Goal: Task Accomplishment & Management: Complete application form

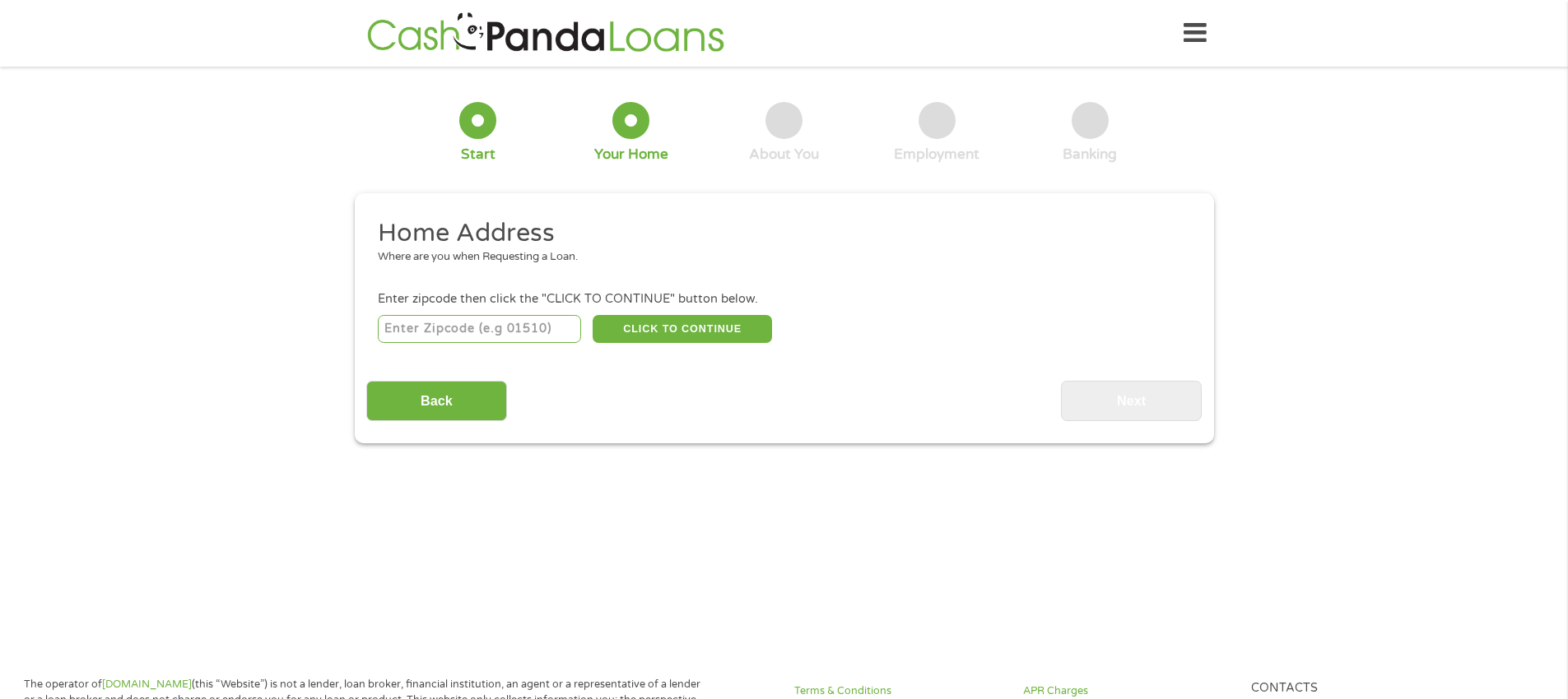
click at [412, 327] on input "number" at bounding box center [479, 329] width 203 height 28
type input "33432"
select select "[US_STATE]"
click at [724, 330] on button "CLICK TO CONTINUE" at bounding box center [683, 329] width 180 height 28
type input "33432"
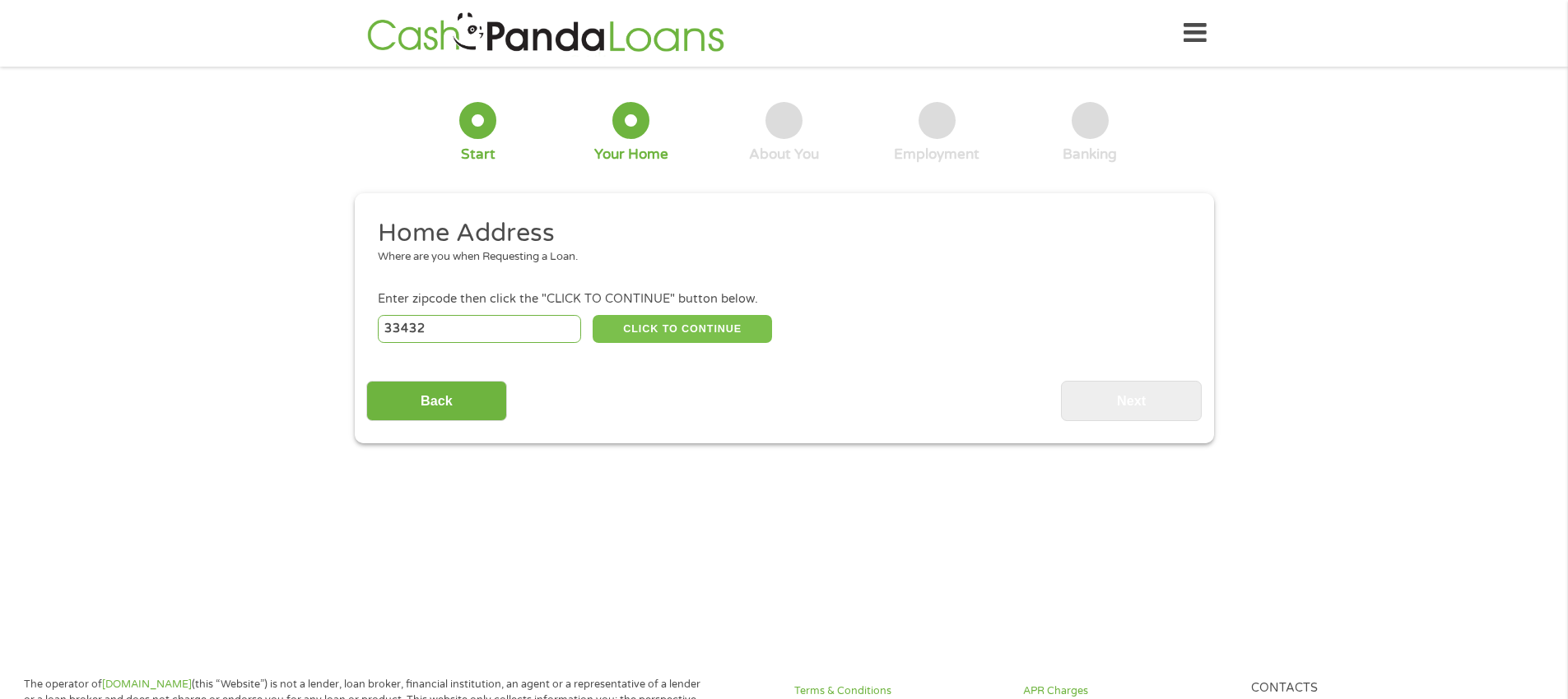
type input "Boca Raton"
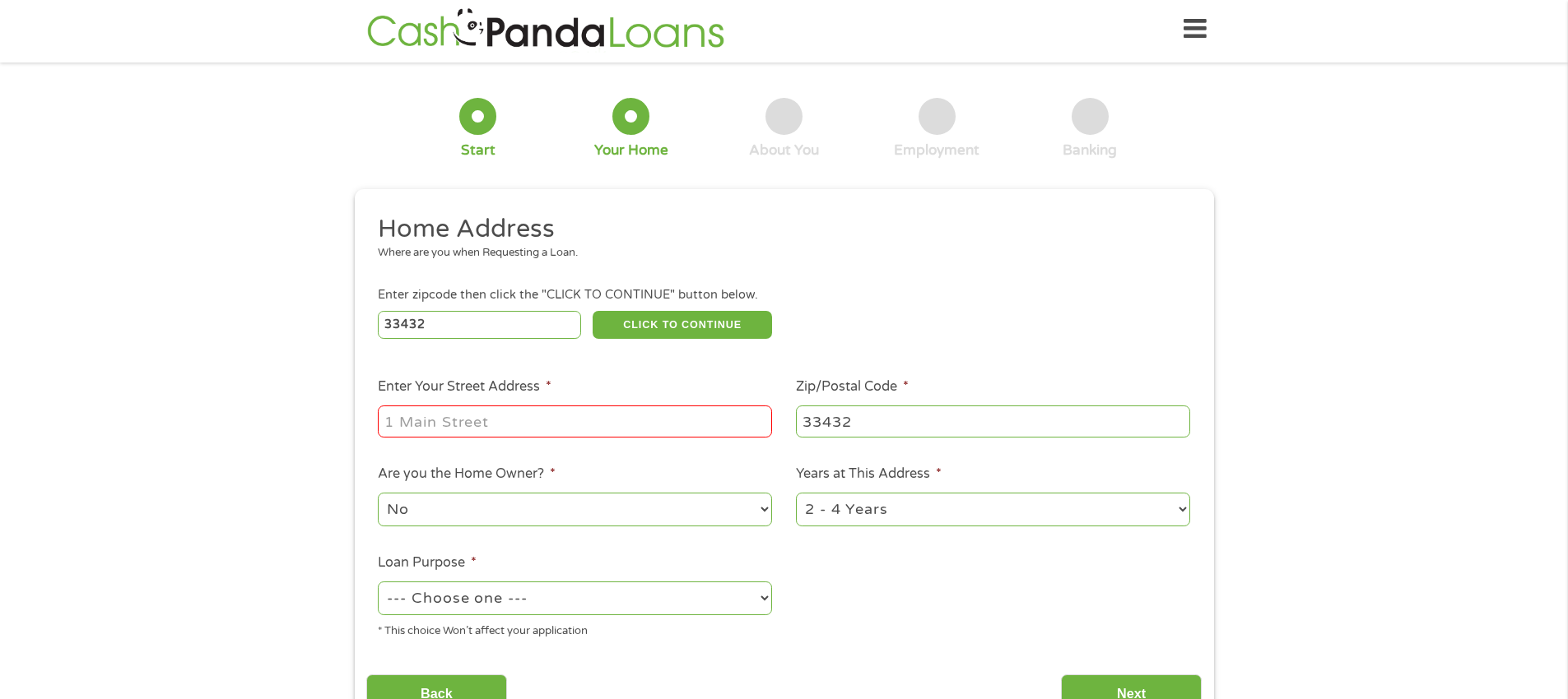
scroll to position [3, 0]
click at [408, 424] on input "Enter Your Street Address *" at bounding box center [575, 422] width 394 height 31
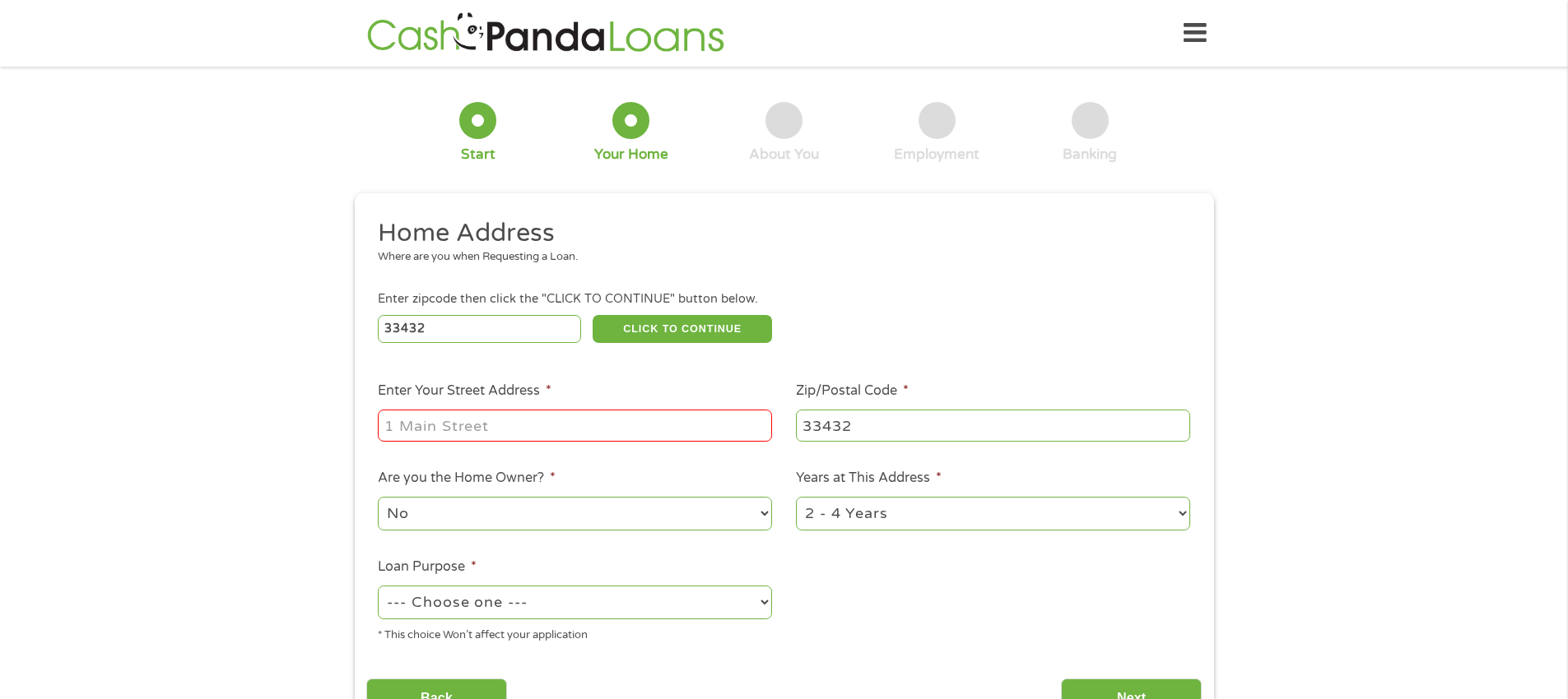
type input "[STREET_ADDRESS]"
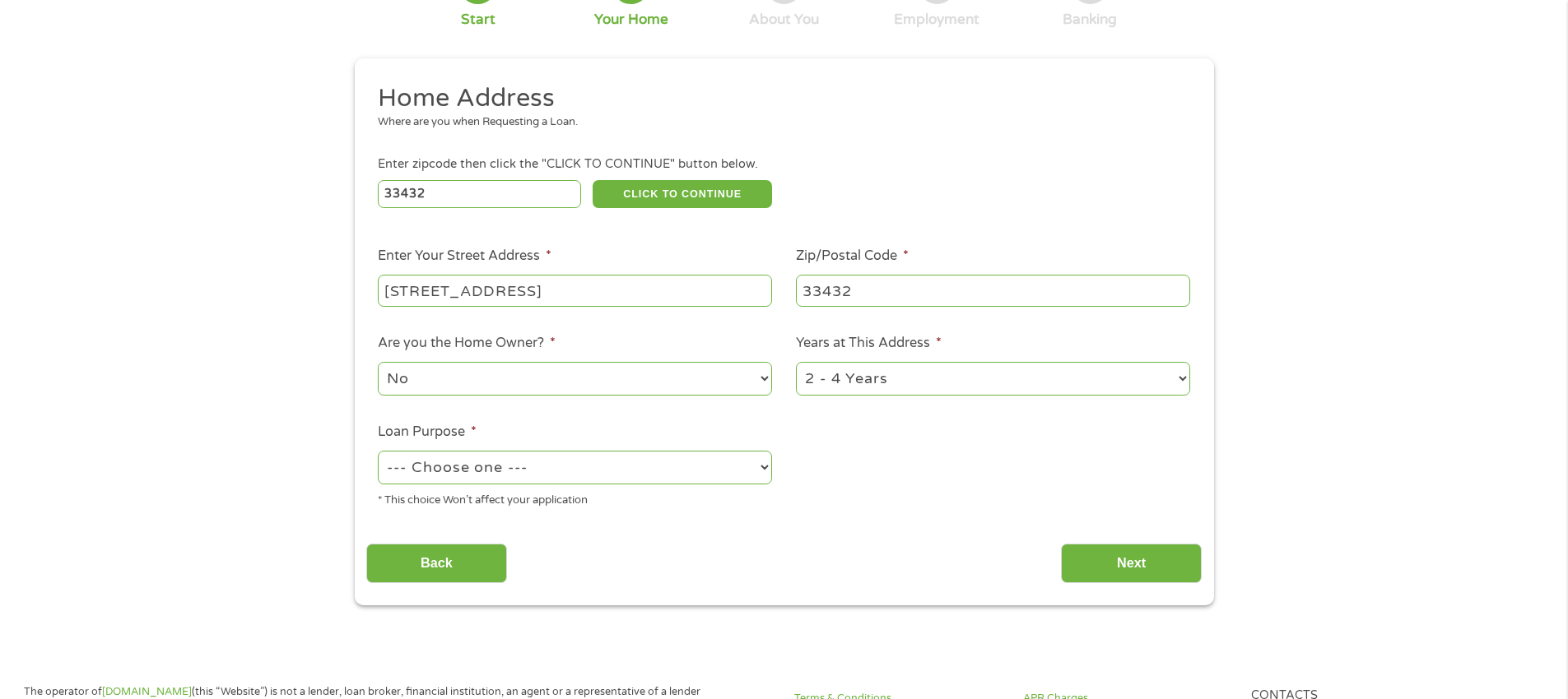
scroll to position [156, 0]
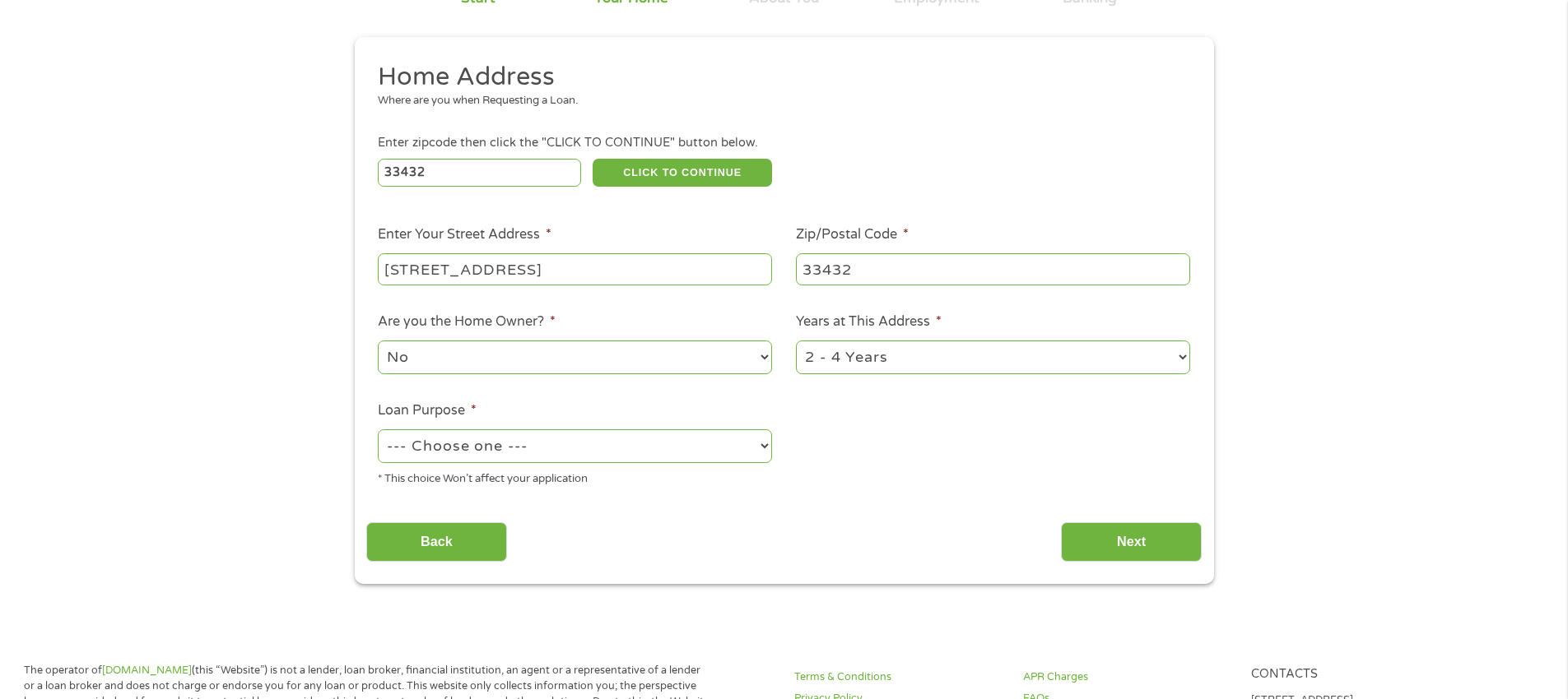
click at [761, 449] on select "--- Choose one --- Pay Bills Debt Consolidation Home Improvement Major Purchase…" at bounding box center [575, 446] width 394 height 34
select select "medicalexpenses"
click at [378, 430] on select "--- Choose one --- Pay Bills Debt Consolidation Home Improvement Major Purchase…" at bounding box center [575, 446] width 394 height 34
click at [1138, 539] on input "Next" at bounding box center [1131, 542] width 140 height 40
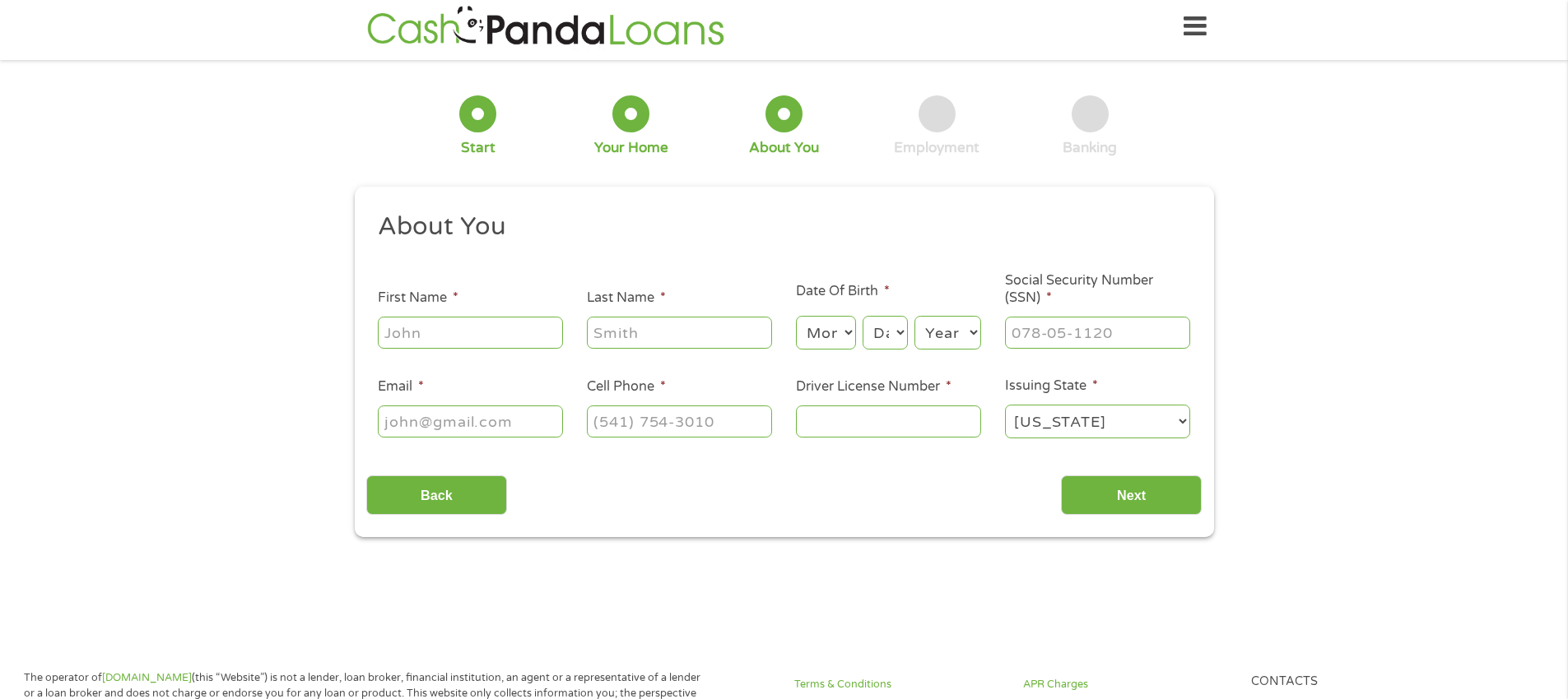
scroll to position [0, 0]
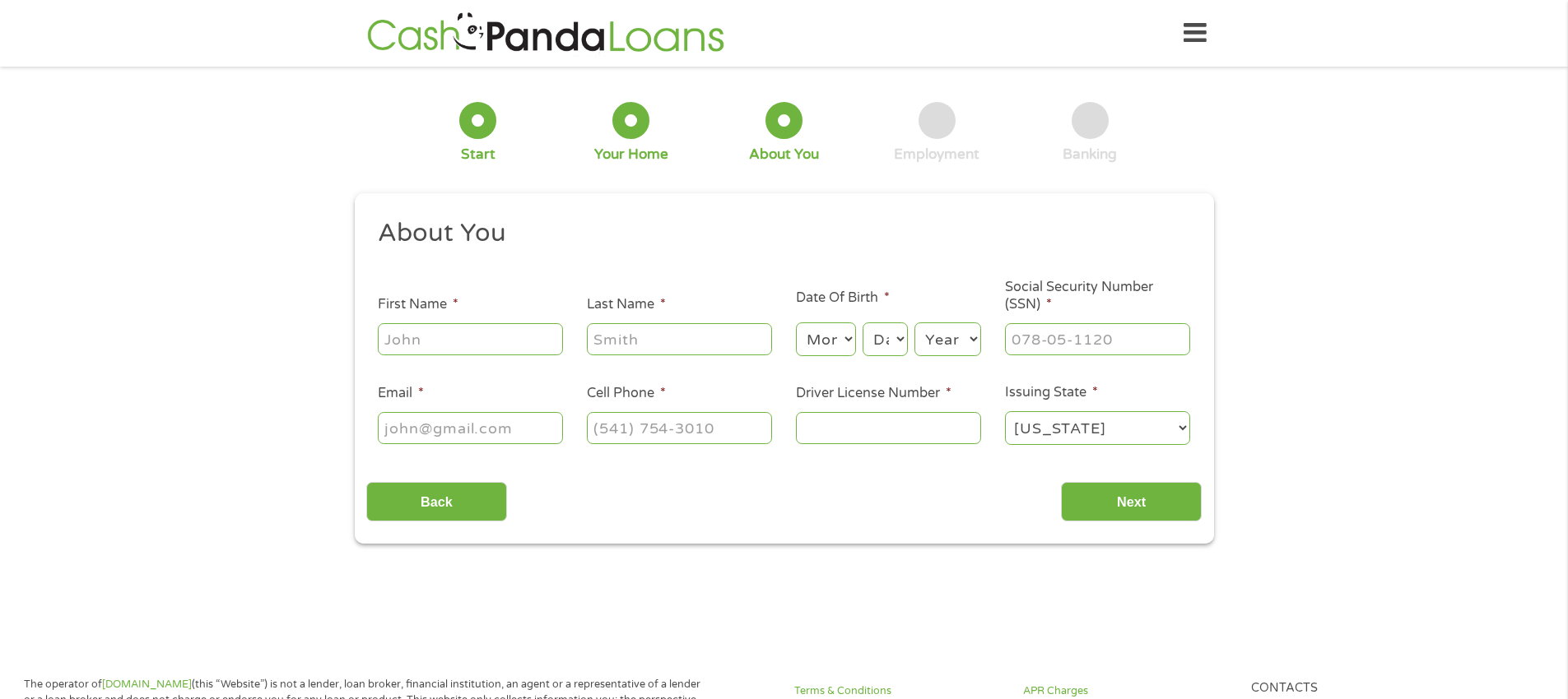
click at [458, 350] on input "First Name *" at bounding box center [470, 339] width 185 height 31
type input "[PERSON_NAME]"
type input "[EMAIL_ADDRESS][DOMAIN_NAME]"
type input "[PHONE_NUMBER]"
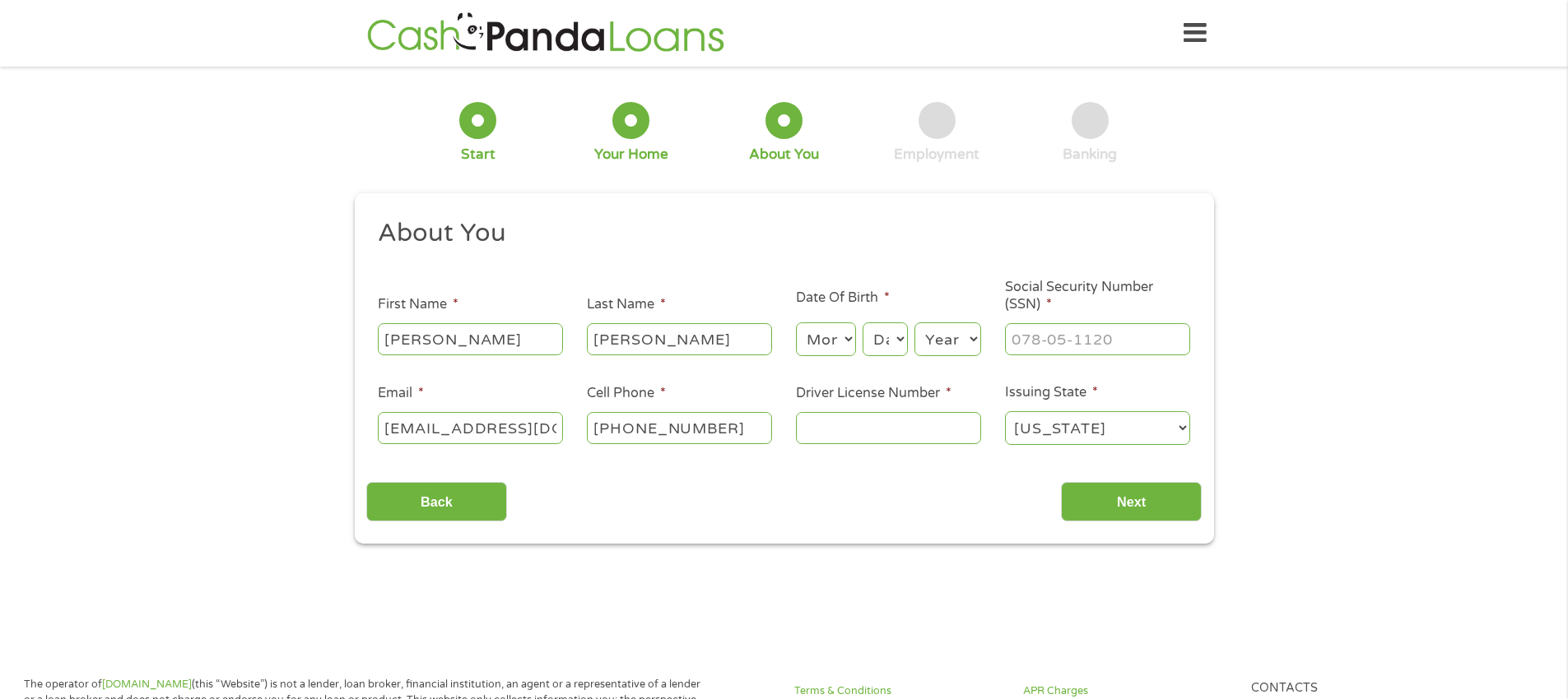
click at [851, 344] on select "Month 1 2 3 4 5 6 7 8 9 10 11 12" at bounding box center [826, 339] width 60 height 34
select select "4"
click at [796, 322] on select "Month 1 2 3 4 5 6 7 8 9 10 11 12" at bounding box center [826, 339] width 60 height 34
click at [901, 344] on select "Day 1 2 3 4 5 6 7 8 9 10 11 12 13 14 15 16 17 18 19 20 21 22 23 24 25 26 27 28 …" at bounding box center [884, 339] width 44 height 34
select select "4"
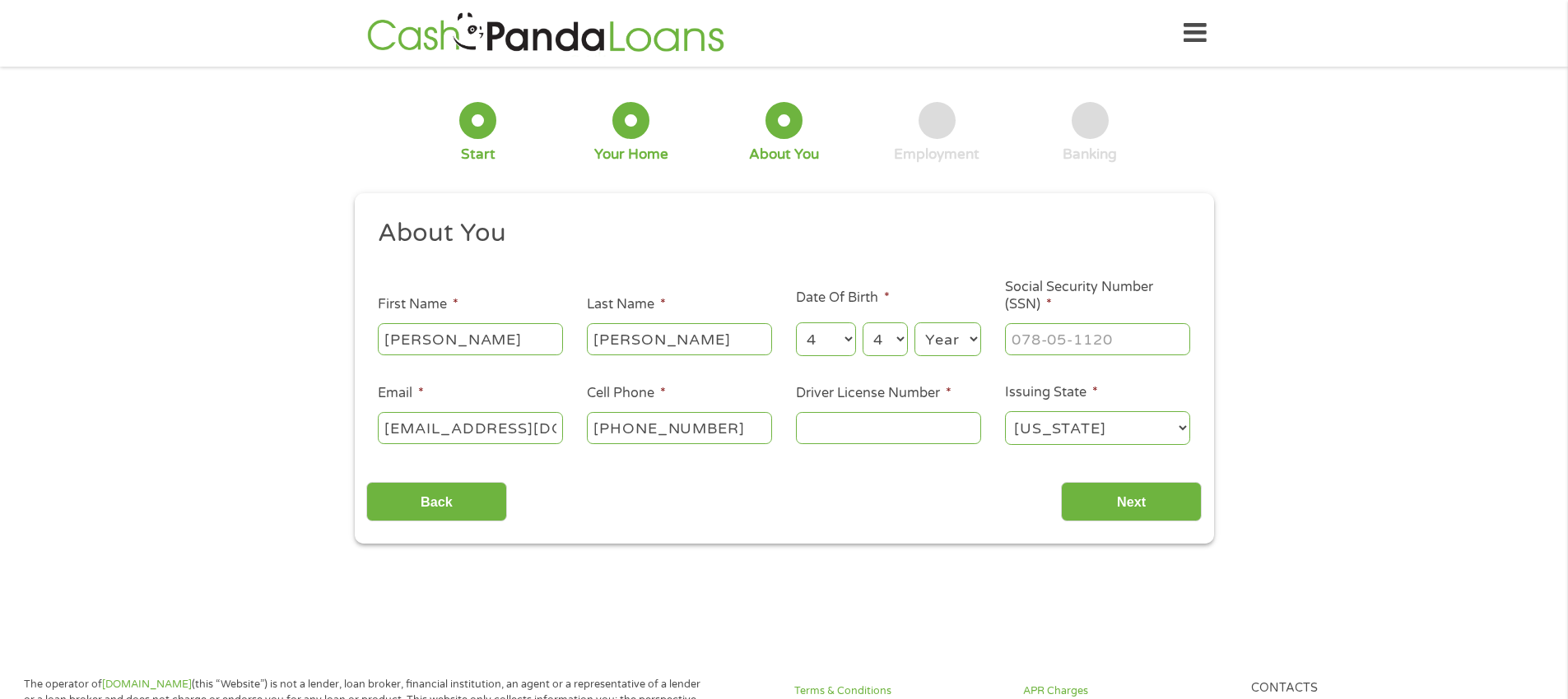
click at [862, 322] on select "Day 1 2 3 4 5 6 7 8 9 10 11 12 13 14 15 16 17 18 19 20 21 22 23 24 25 26 27 28 …" at bounding box center [884, 339] width 44 height 34
click at [971, 343] on select "Year [DATE] 2006 2005 2004 2003 2002 2001 2000 1999 1998 1997 1996 1995 1994 19…" at bounding box center [948, 339] width 66 height 34
select select "1952"
click at [915, 322] on select "Year [DATE] 2006 2005 2004 2003 2002 2001 2000 1999 1998 1997 1996 1995 1994 19…" at bounding box center [948, 339] width 66 height 34
click at [1019, 340] on input "___-__-____" at bounding box center [1098, 339] width 185 height 31
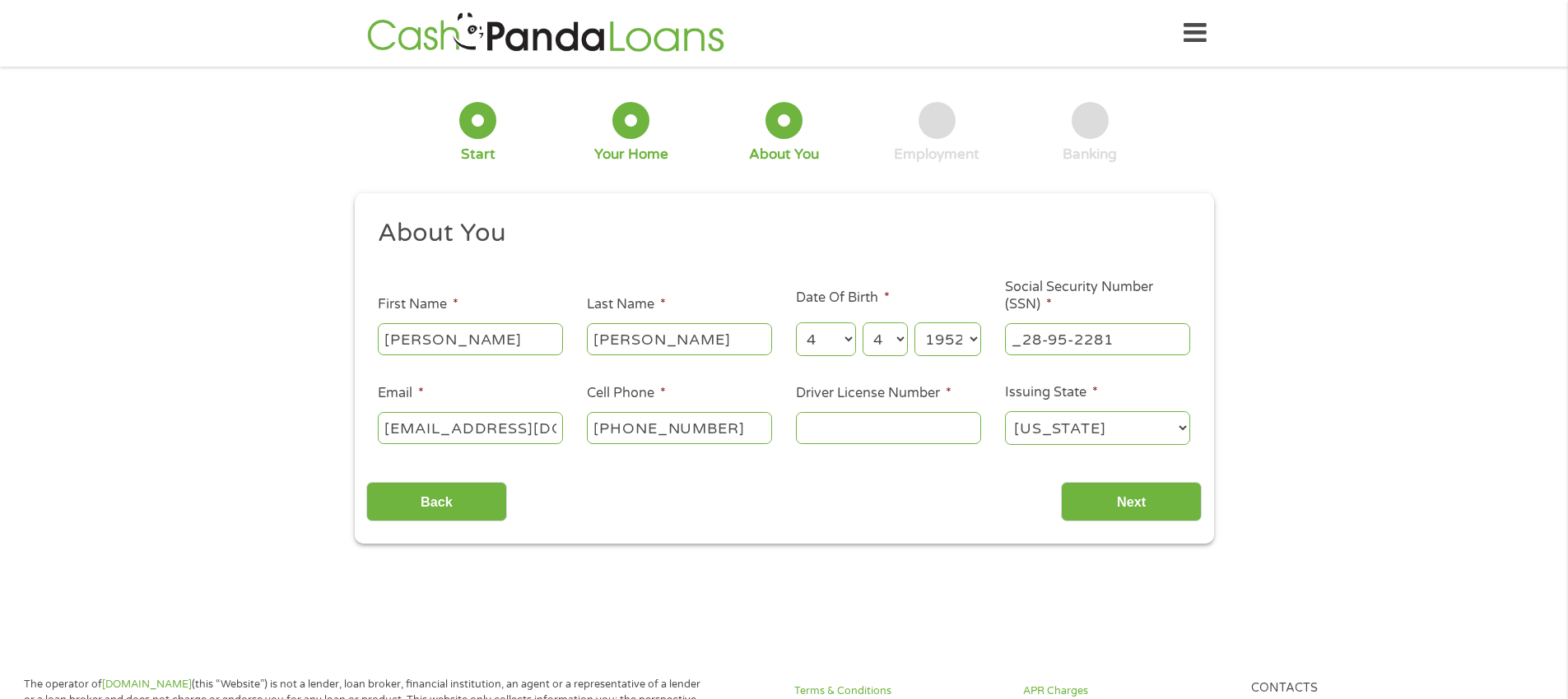
drag, startPoint x: 1128, startPoint y: 340, endPoint x: 946, endPoint y: 337, distance: 182.0
click at [946, 337] on ul "About You This field is hidden when viewing the form Title * --- Choose one ---…" at bounding box center [784, 338] width 835 height 242
type input "289-52-2813"
click at [827, 432] on input "Driver License Number *" at bounding box center [889, 428] width 185 height 31
type input "F236120521240"
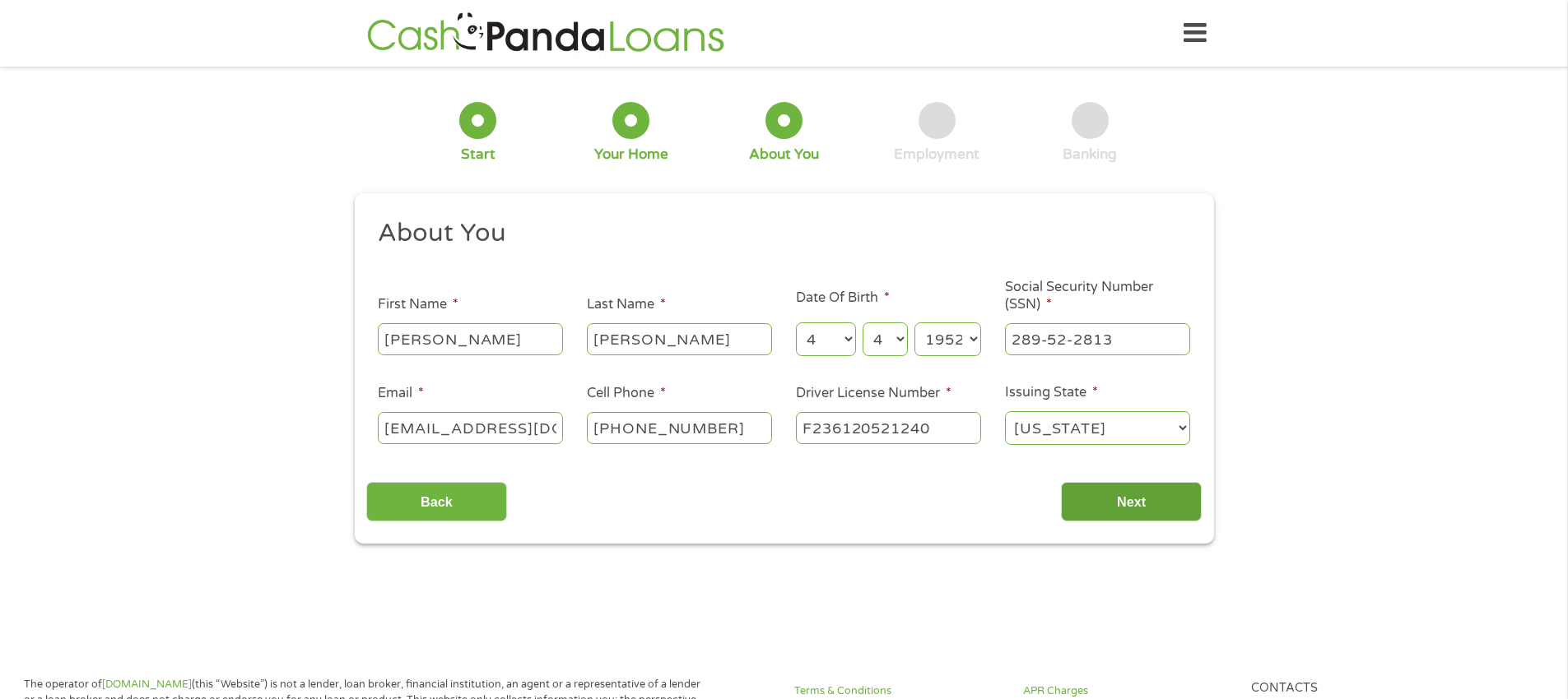
click at [1141, 506] on input "Next" at bounding box center [1131, 502] width 140 height 40
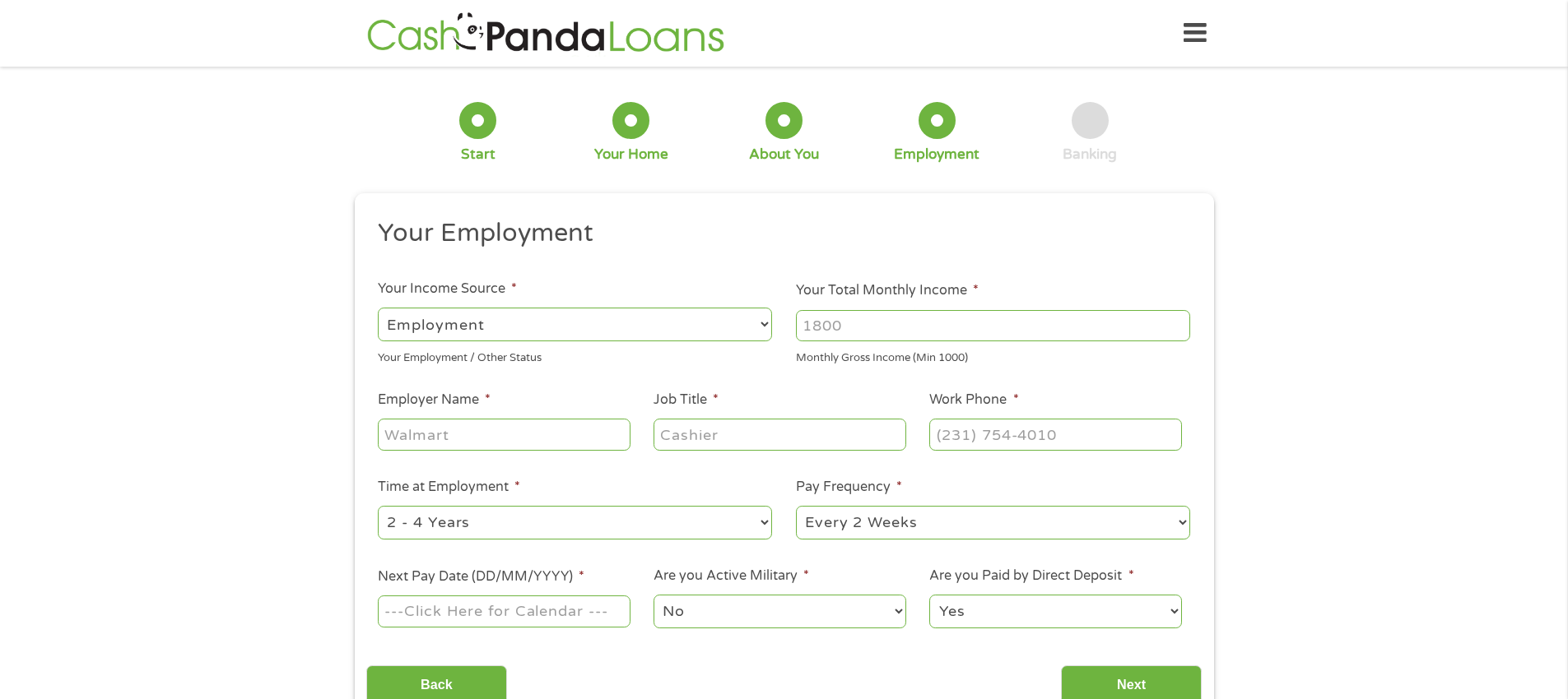
scroll to position [7, 7]
click at [760, 329] on select "--- Choose one --- Employment [DEMOGRAPHIC_DATA] Benefits" at bounding box center [575, 324] width 394 height 34
select select "selfEmployed"
click at [378, 308] on select "--- Choose one --- Employment [DEMOGRAPHIC_DATA] Benefits" at bounding box center [575, 324] width 394 height 34
click at [1176, 322] on input "1000" at bounding box center [993, 326] width 394 height 31
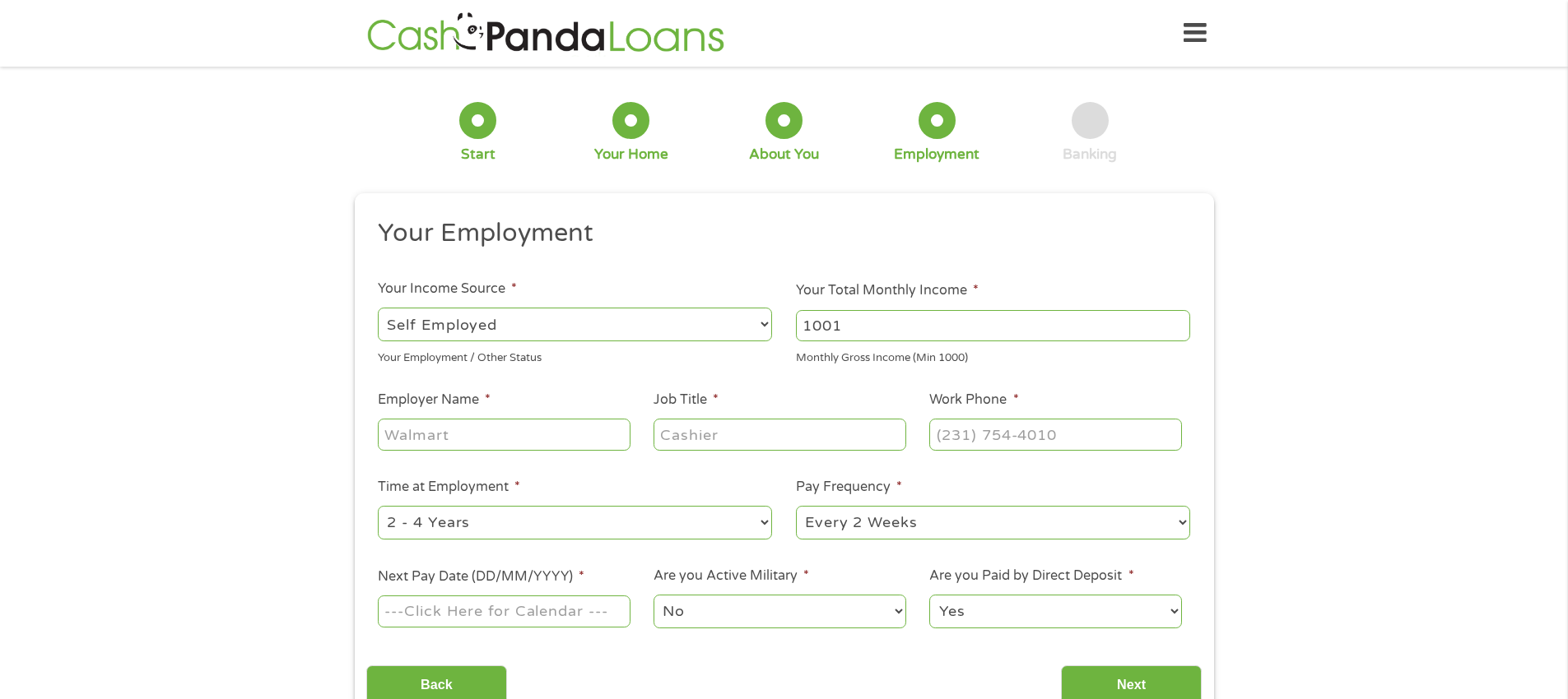
click at [1176, 322] on input "1001" at bounding box center [993, 326] width 394 height 31
type input "1000"
click at [1178, 329] on input "1000" at bounding box center [993, 326] width 394 height 31
drag, startPoint x: 846, startPoint y: 323, endPoint x: 775, endPoint y: 329, distance: 71.3
click at [775, 329] on ul "Your Employment Your Income Source * --- Choose one --- Employment [DEMOGRAPHIC…" at bounding box center [784, 430] width 835 height 426
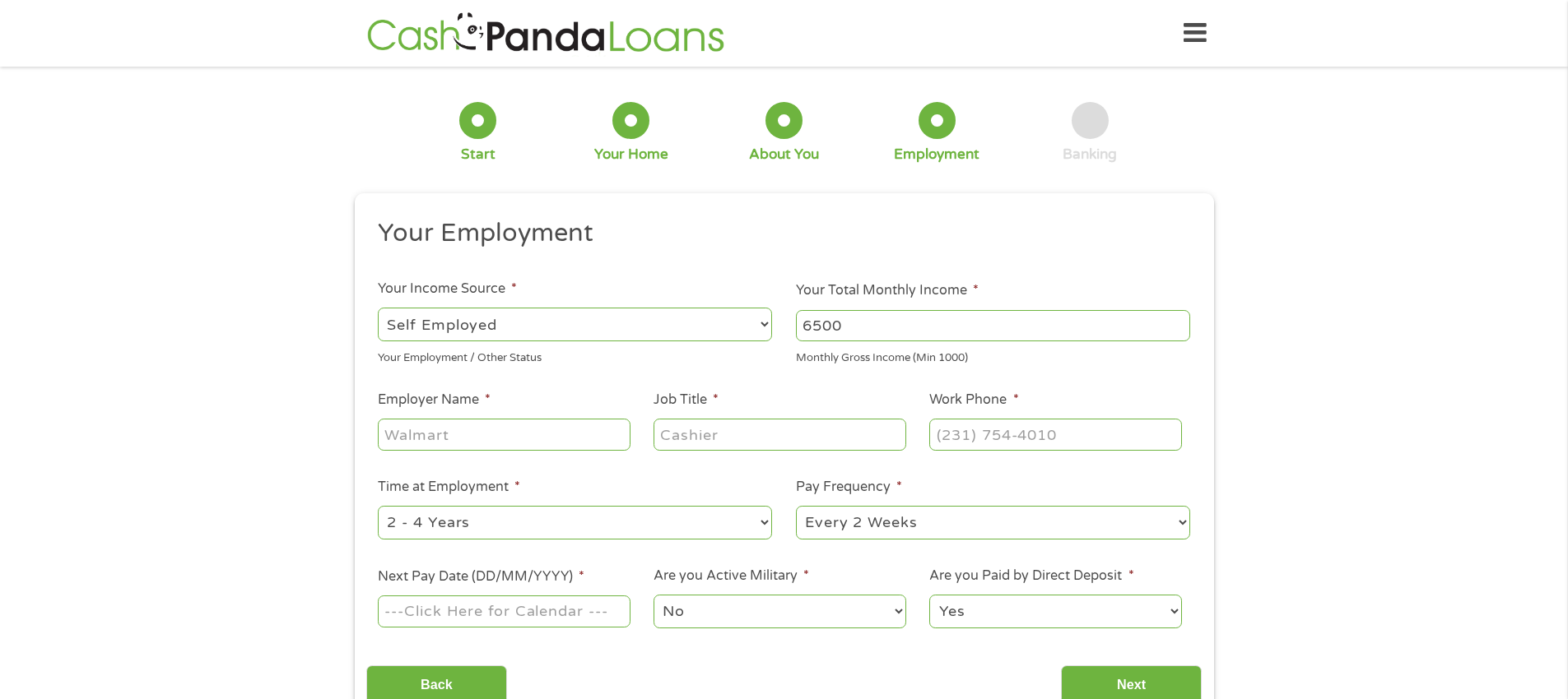
type input "6500"
click at [399, 436] on input "Employer Name *" at bounding box center [503, 434] width 252 height 31
type input "[PERSON_NAME] Events Group"
click at [662, 433] on input "Job Title *" at bounding box center [779, 434] width 252 height 31
type input "Owner and CEO"
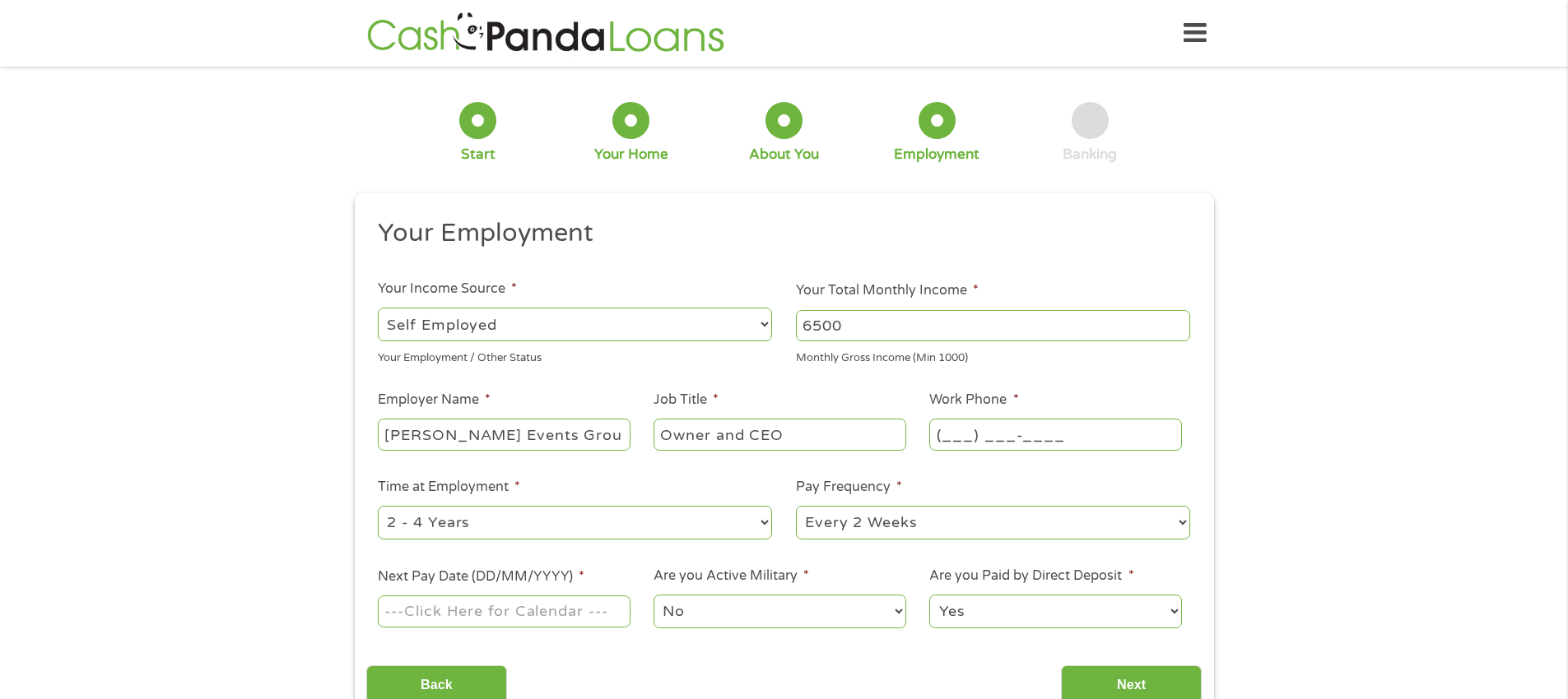
click at [937, 432] on input "(___) ___-____" at bounding box center [1055, 434] width 252 height 31
type input "[PHONE_NUMBER]"
click at [759, 522] on select "--- Choose one --- 1 Year or less 1 - 2 Years 2 - 4 Years Over 4 Years" at bounding box center [575, 522] width 394 height 34
select select "60months"
click at [378, 506] on select "--- Choose one --- 1 Year or less 1 - 2 Years 2 - 4 Years Over 4 Years" at bounding box center [575, 522] width 394 height 34
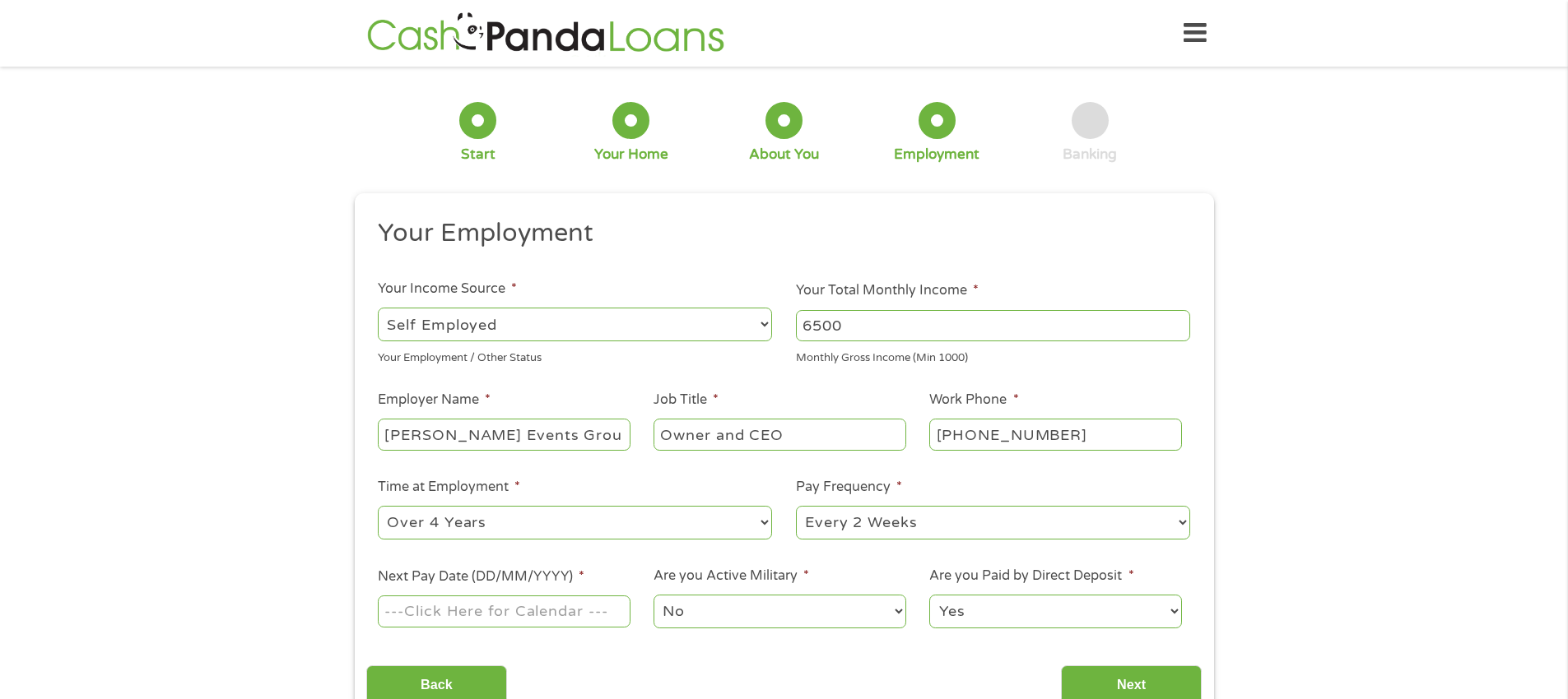
click at [1180, 526] on select "--- Choose one --- Every 2 Weeks Every Week Monthly Semi-Monthly" at bounding box center [993, 522] width 394 height 34
select select "monthly"
click at [796, 506] on select "--- Choose one --- Every 2 Weeks Every Week Monthly Semi-Monthly" at bounding box center [993, 522] width 394 height 34
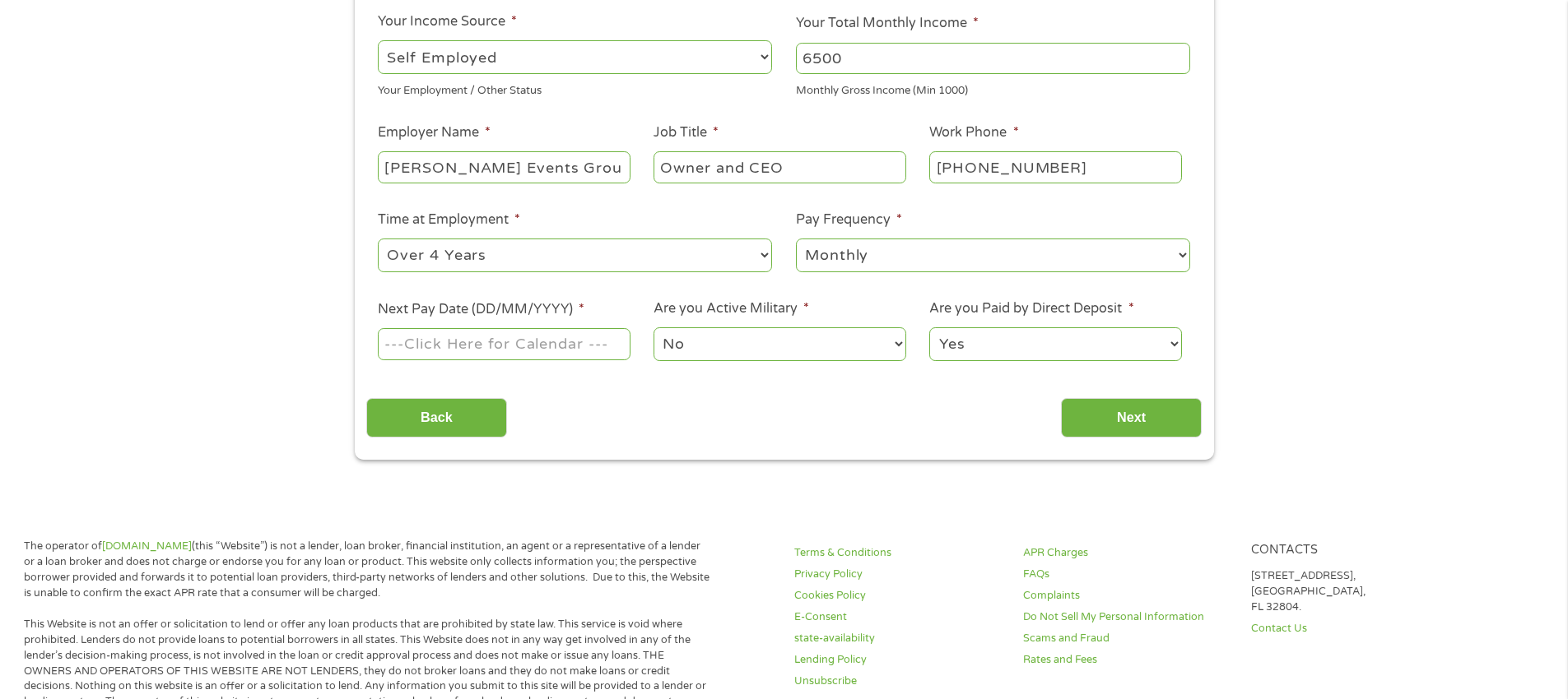
scroll to position [268, 0]
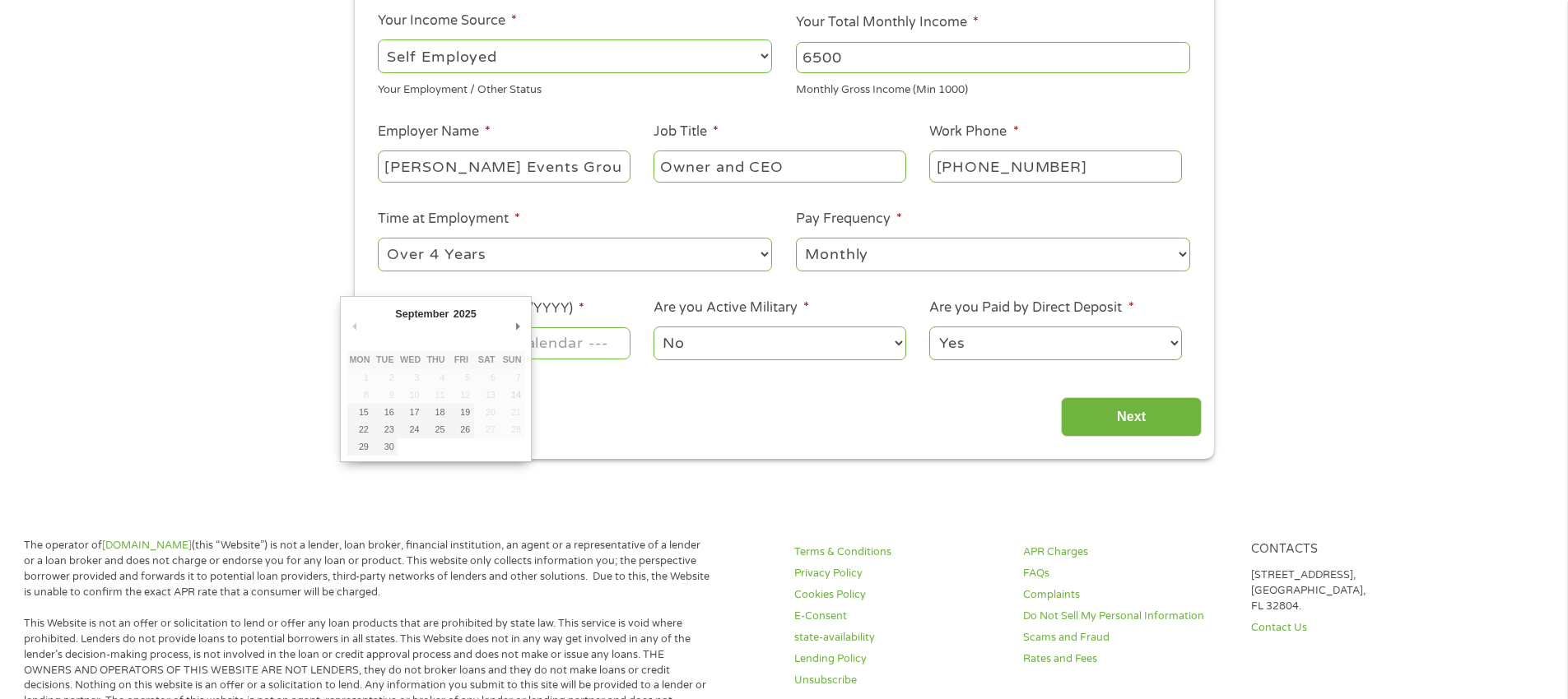
click at [389, 343] on body "Home Get Loan Offer How it works FAQs Blog Cash Loans Quick Loans Online Loans …" at bounding box center [784, 628] width 1568 height 1794
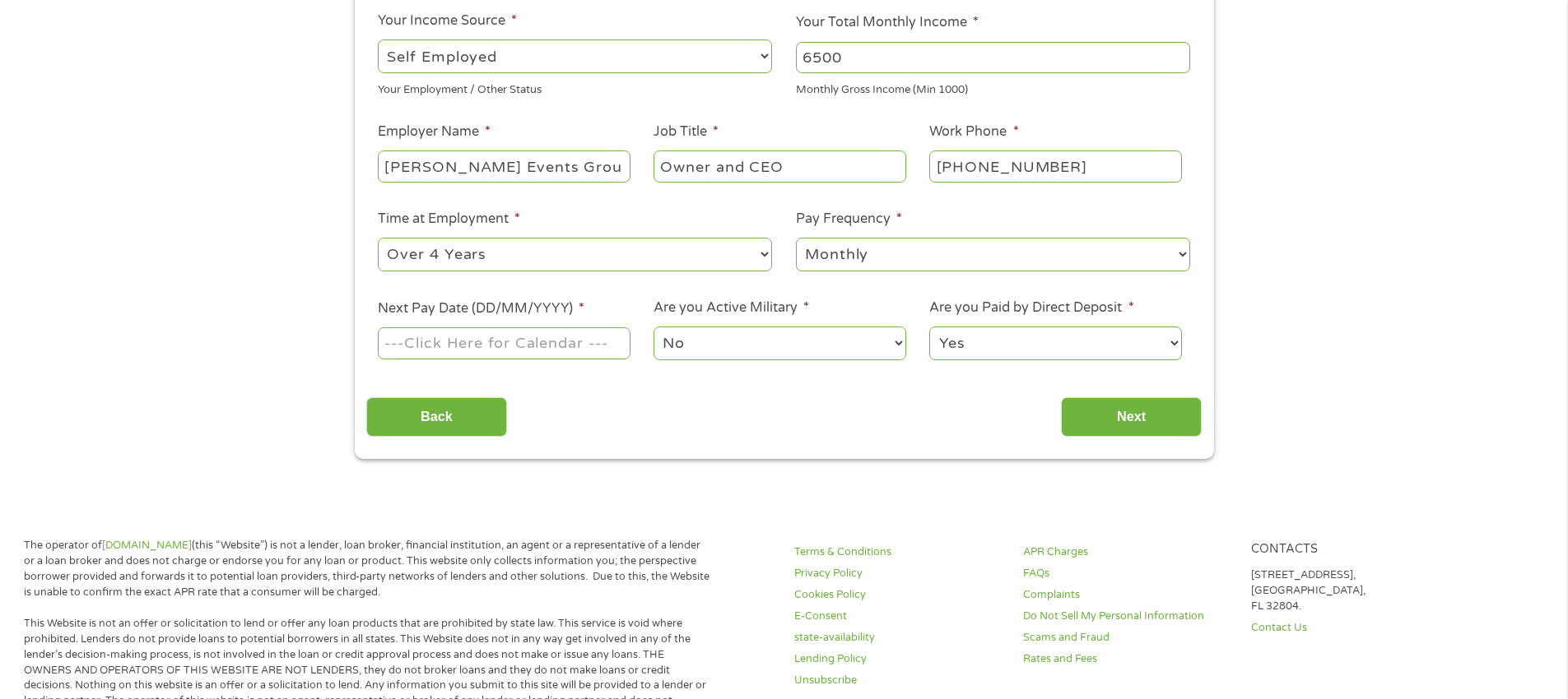
click at [389, 343] on input "Next Pay Date (DD/MM/YYYY) *" at bounding box center [503, 343] width 252 height 31
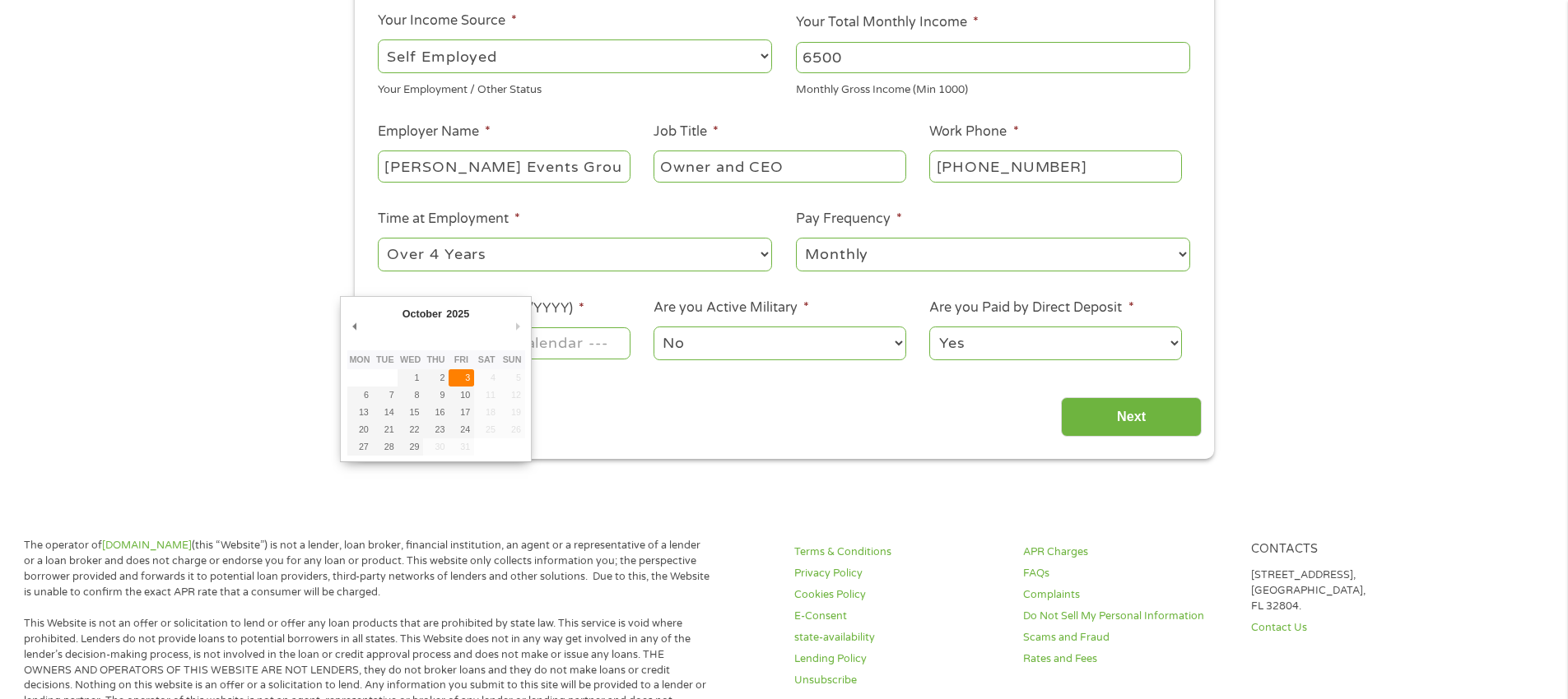
type input "[DATE]"
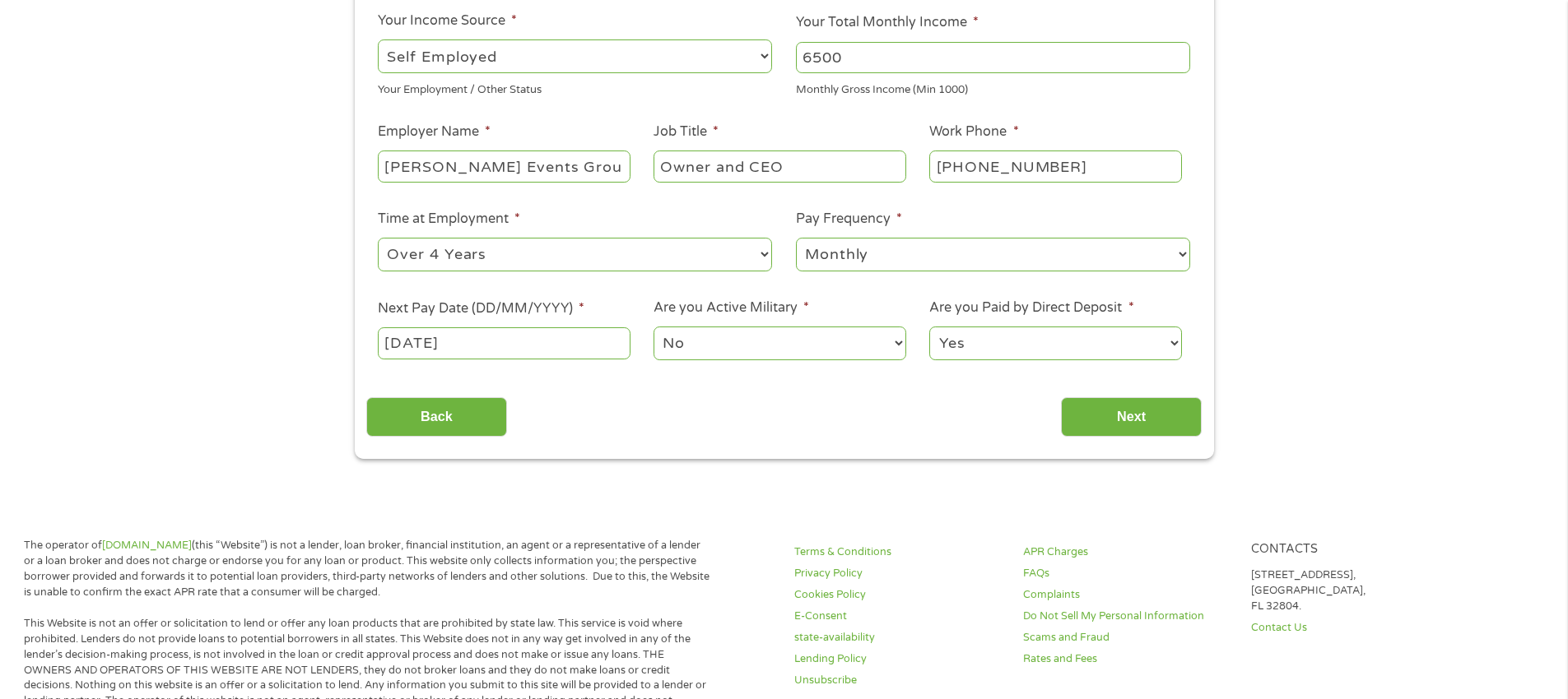
click at [893, 346] on select "No Yes" at bounding box center [779, 343] width 252 height 34
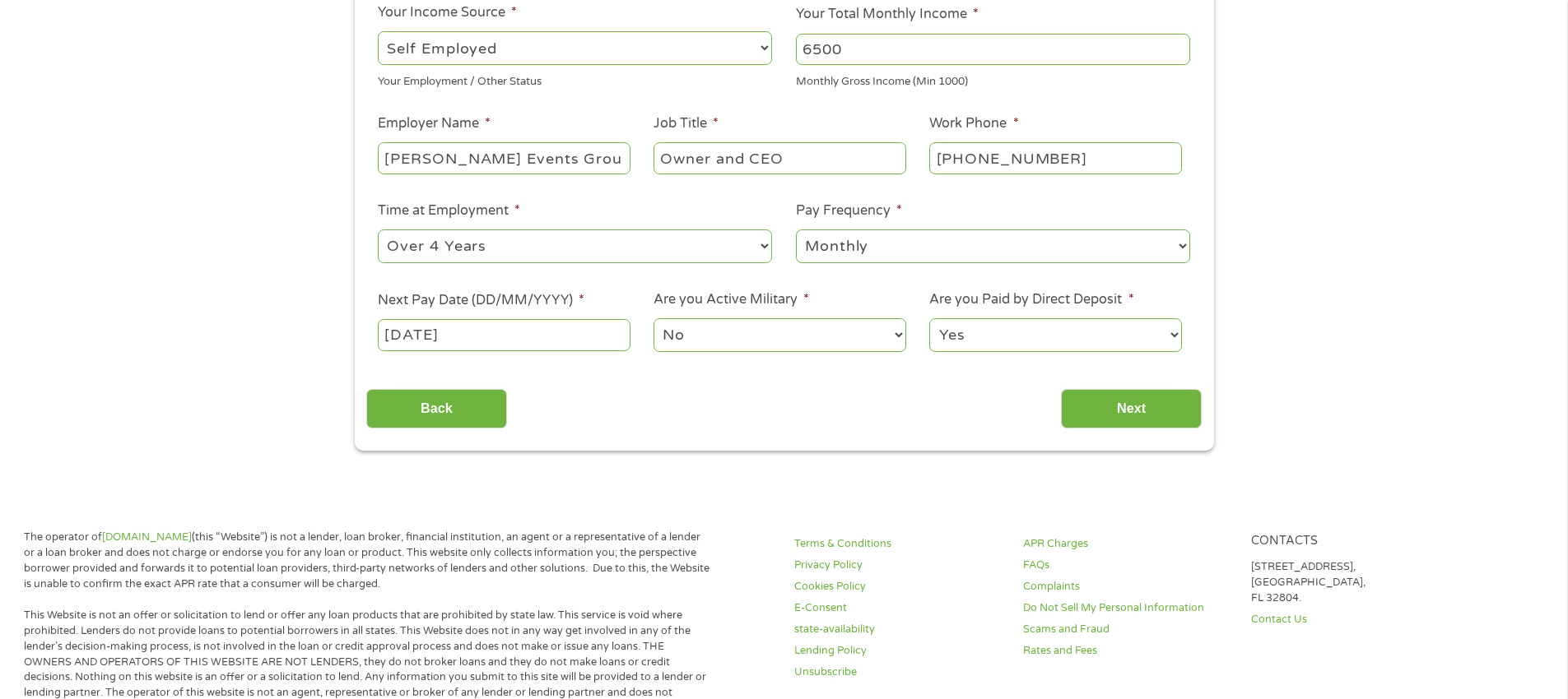
click at [1176, 336] on select "Yes No" at bounding box center [1055, 335] width 252 height 34
select select "0"
click at [930, 318] on select "Yes No" at bounding box center [1055, 335] width 252 height 34
click at [1126, 405] on input "Next" at bounding box center [1131, 409] width 140 height 40
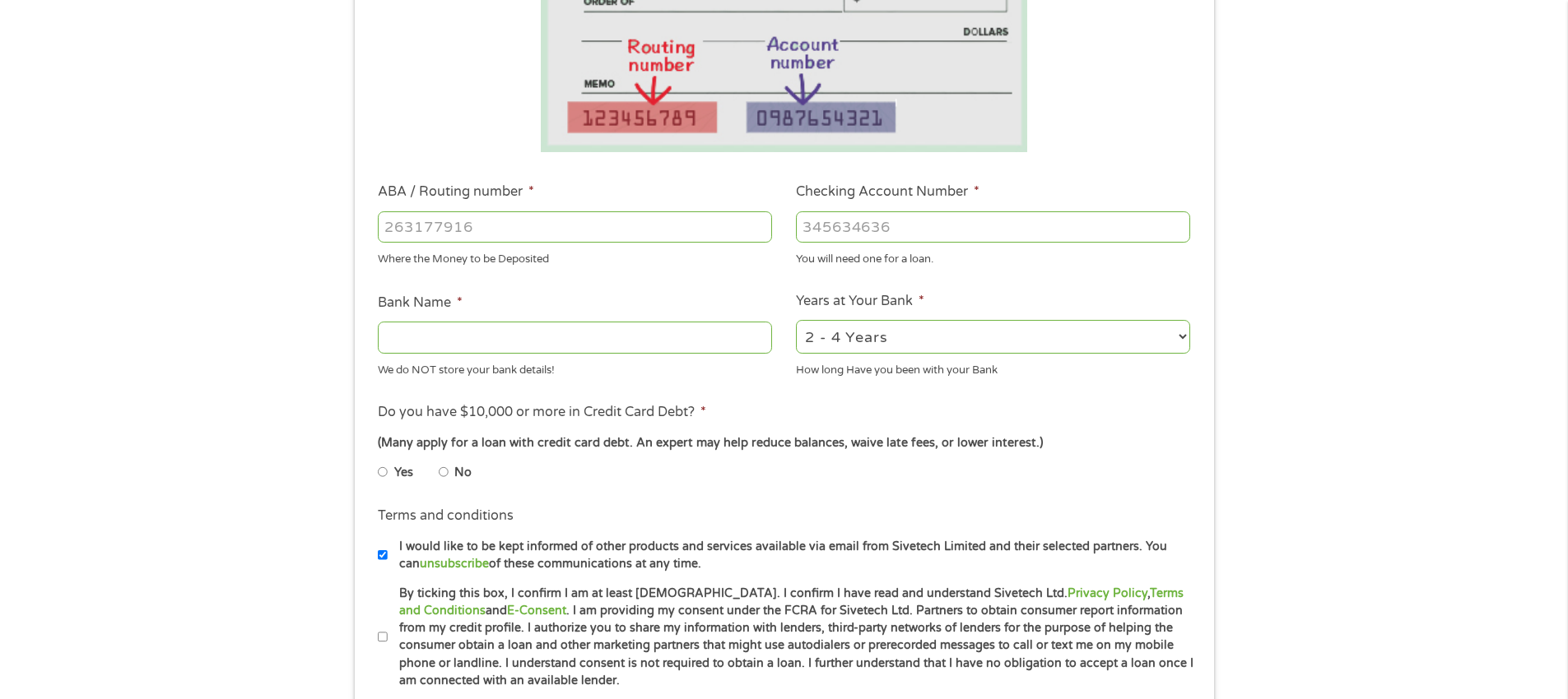
scroll to position [288, 0]
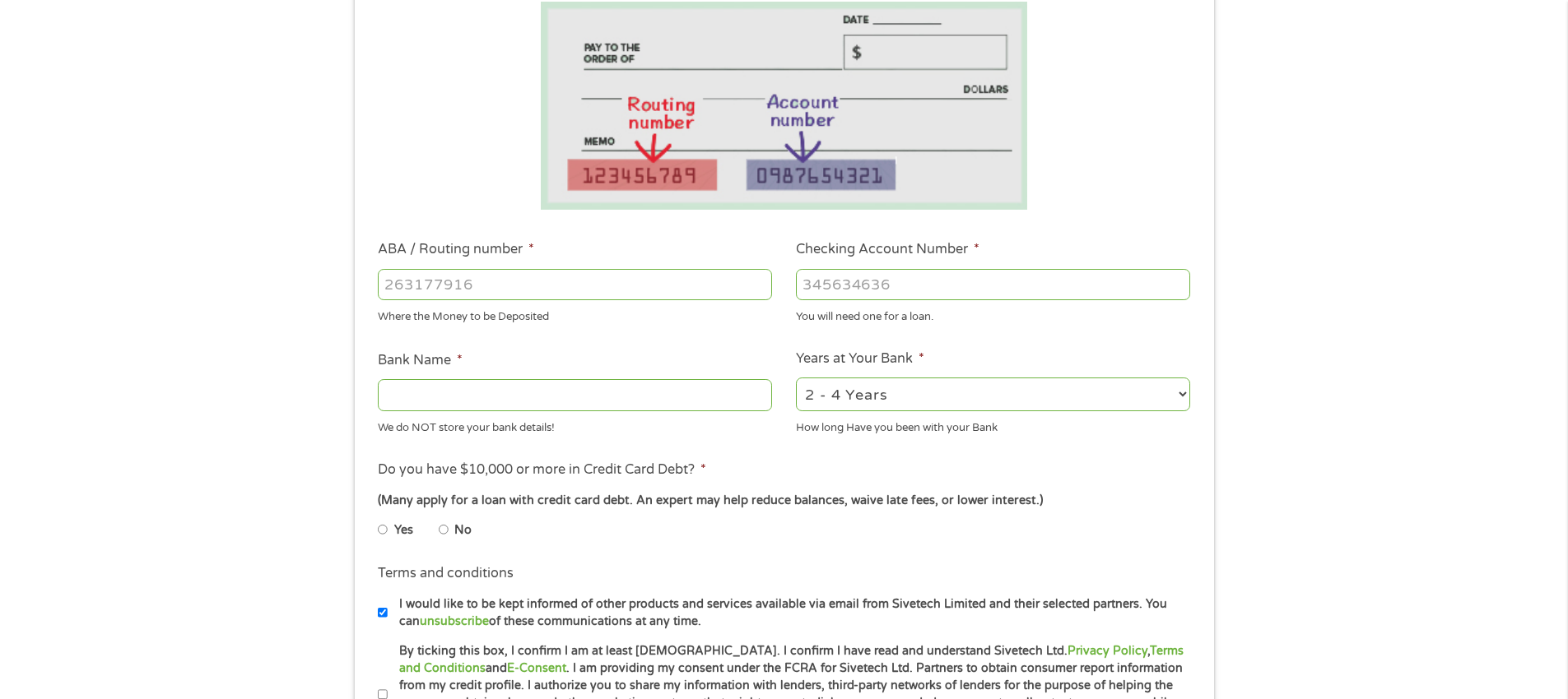
click at [392, 285] on input "ABA / Routing number *" at bounding box center [575, 285] width 394 height 31
type input "267084131"
type input "[PERSON_NAME] [PERSON_NAME] BANK NA"
type input "267084131"
click at [806, 285] on input "Checking Account Number *" at bounding box center [993, 285] width 394 height 31
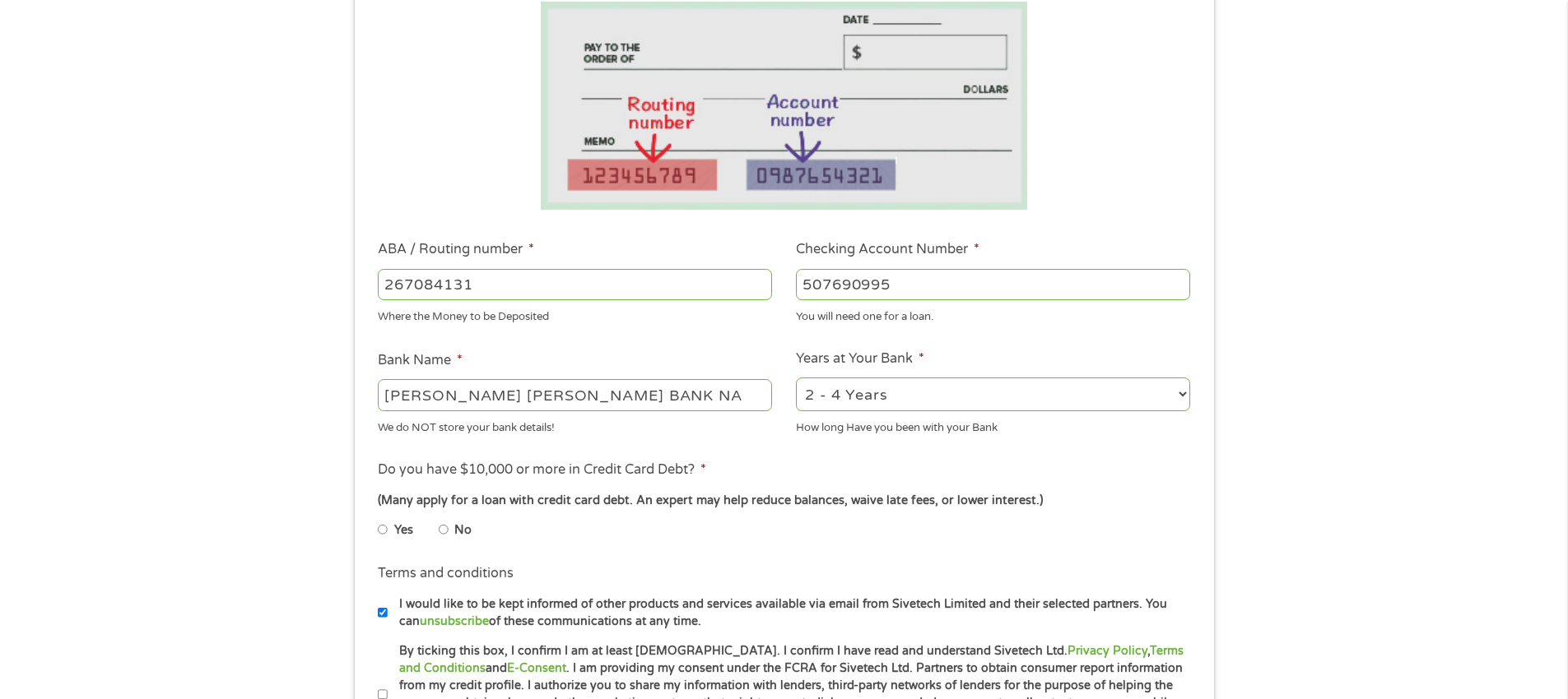
type input "507690995"
click at [1183, 399] on select "2 - 4 Years 6 - 12 Months 1 - 2 Years Over 4 Years" at bounding box center [993, 394] width 394 height 34
select select "60months"
click at [796, 377] on select "2 - 4 Years 6 - 12 Months 1 - 2 Years Over 4 Years" at bounding box center [993, 394] width 394 height 34
drag, startPoint x: 443, startPoint y: 531, endPoint x: 434, endPoint y: 536, distance: 10.3
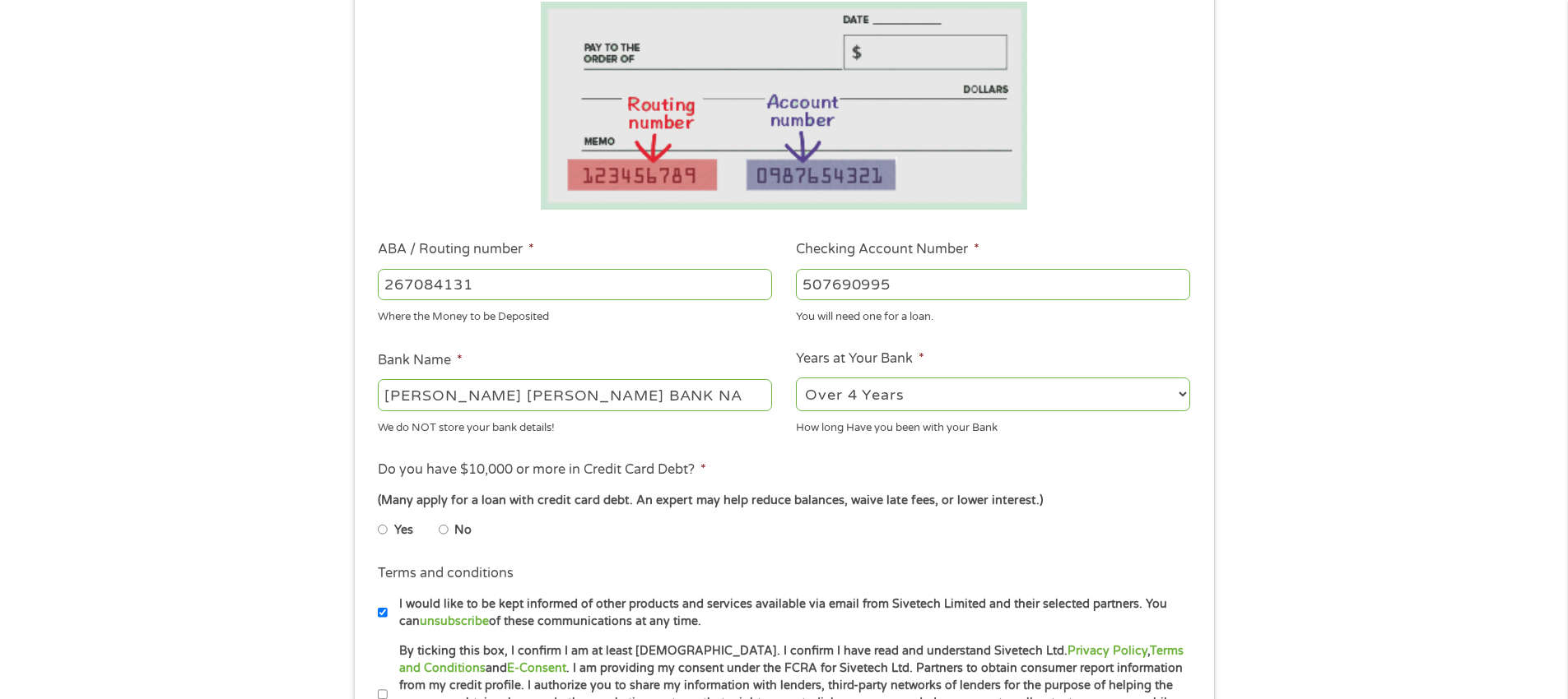
click at [443, 531] on input "No" at bounding box center [443, 530] width 10 height 26
radio input "true"
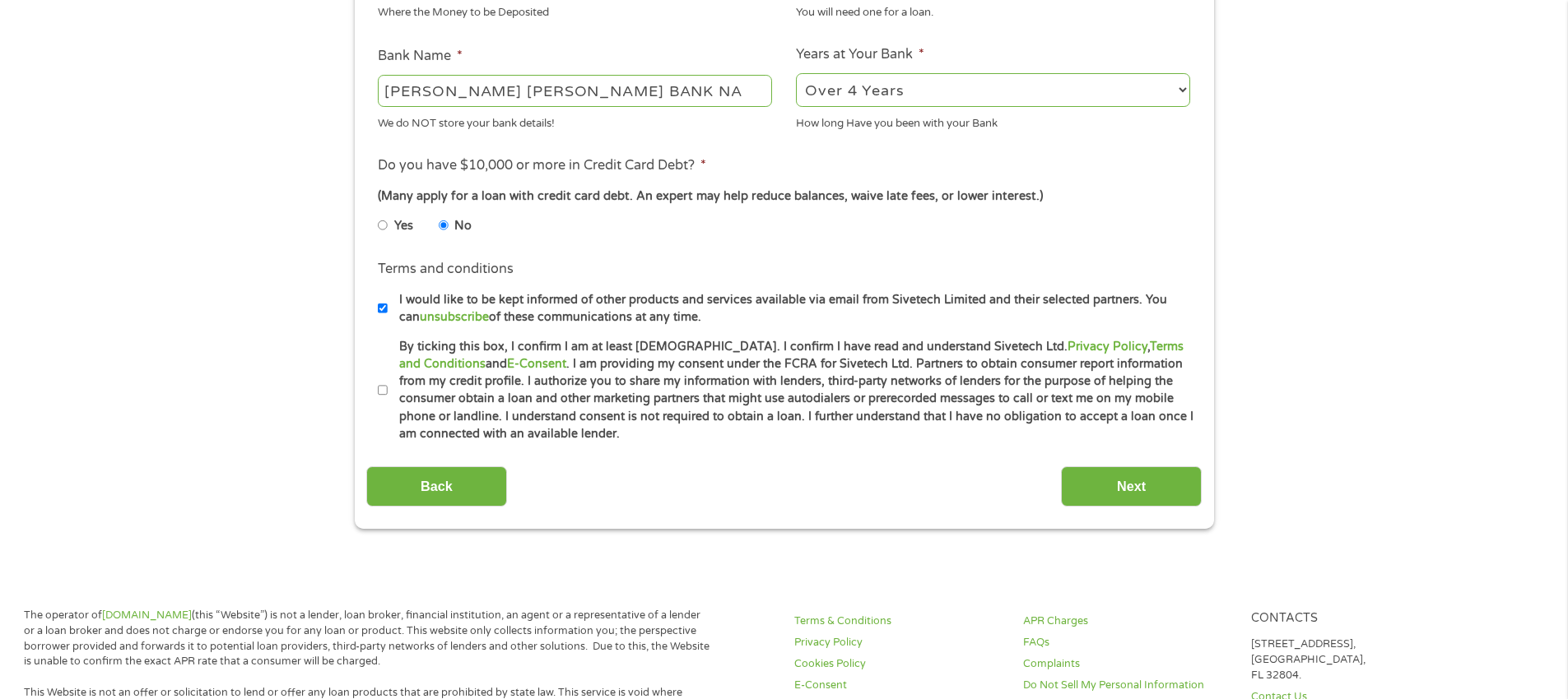
scroll to position [598, 0]
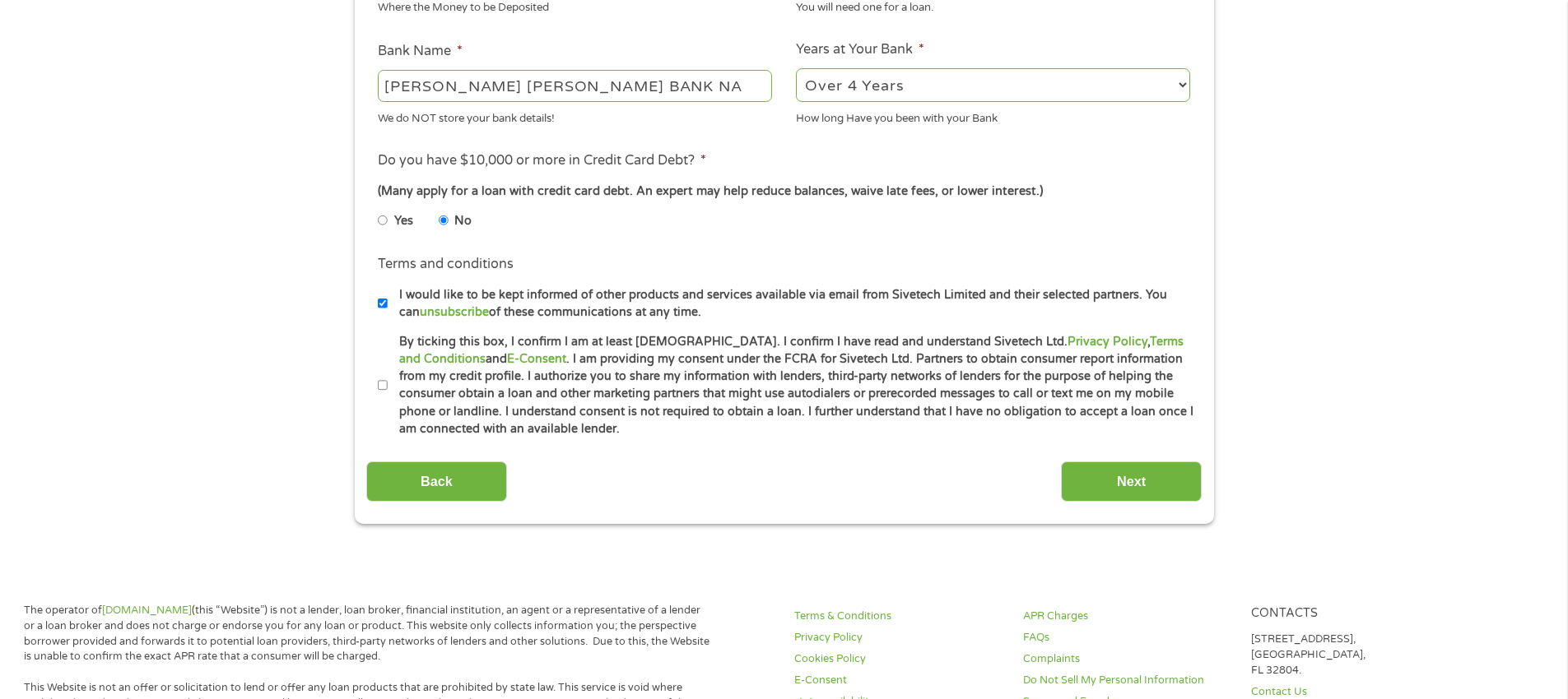
click at [385, 385] on input "By ticking this box, I confirm I am at least [DEMOGRAPHIC_DATA]. I confirm I ha…" at bounding box center [382, 386] width 10 height 26
checkbox input "true"
click at [1131, 481] on input "Next" at bounding box center [1131, 482] width 140 height 40
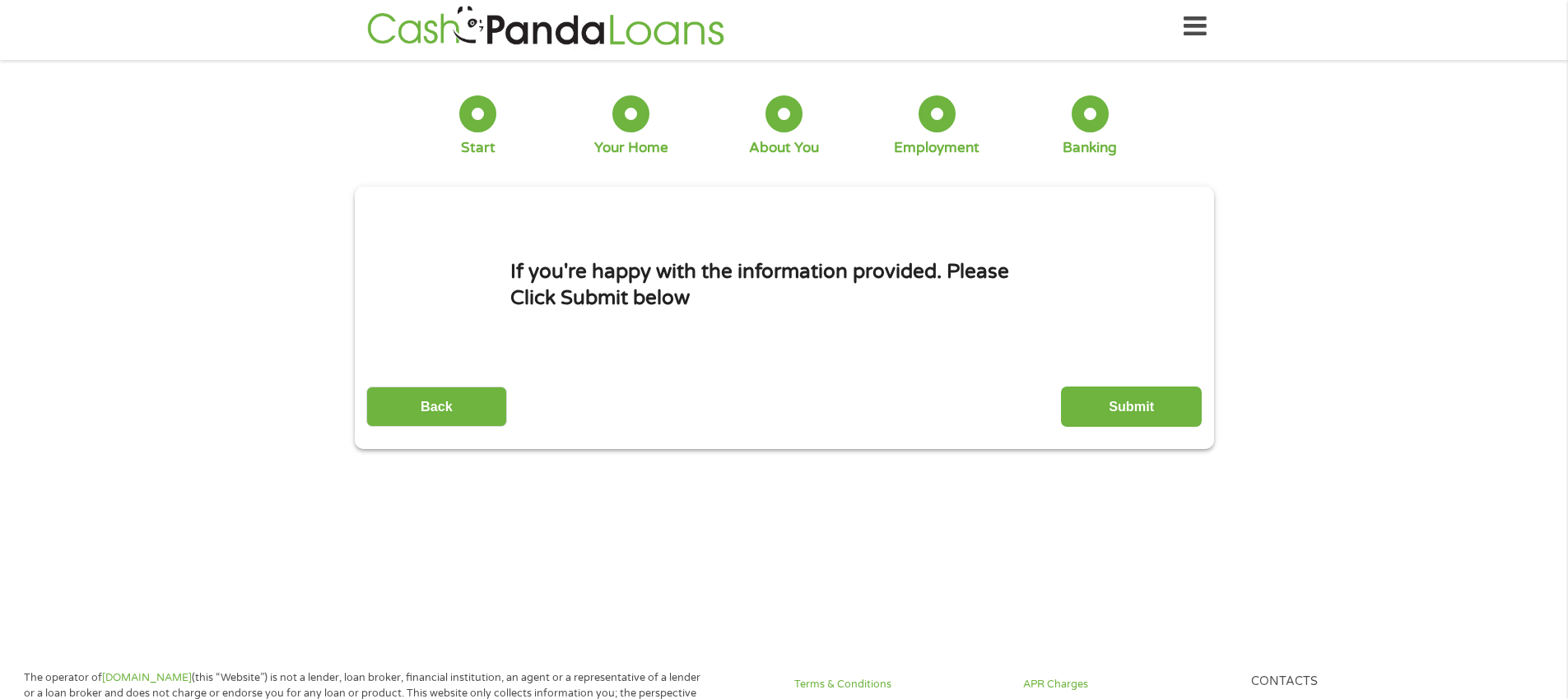
scroll to position [0, 0]
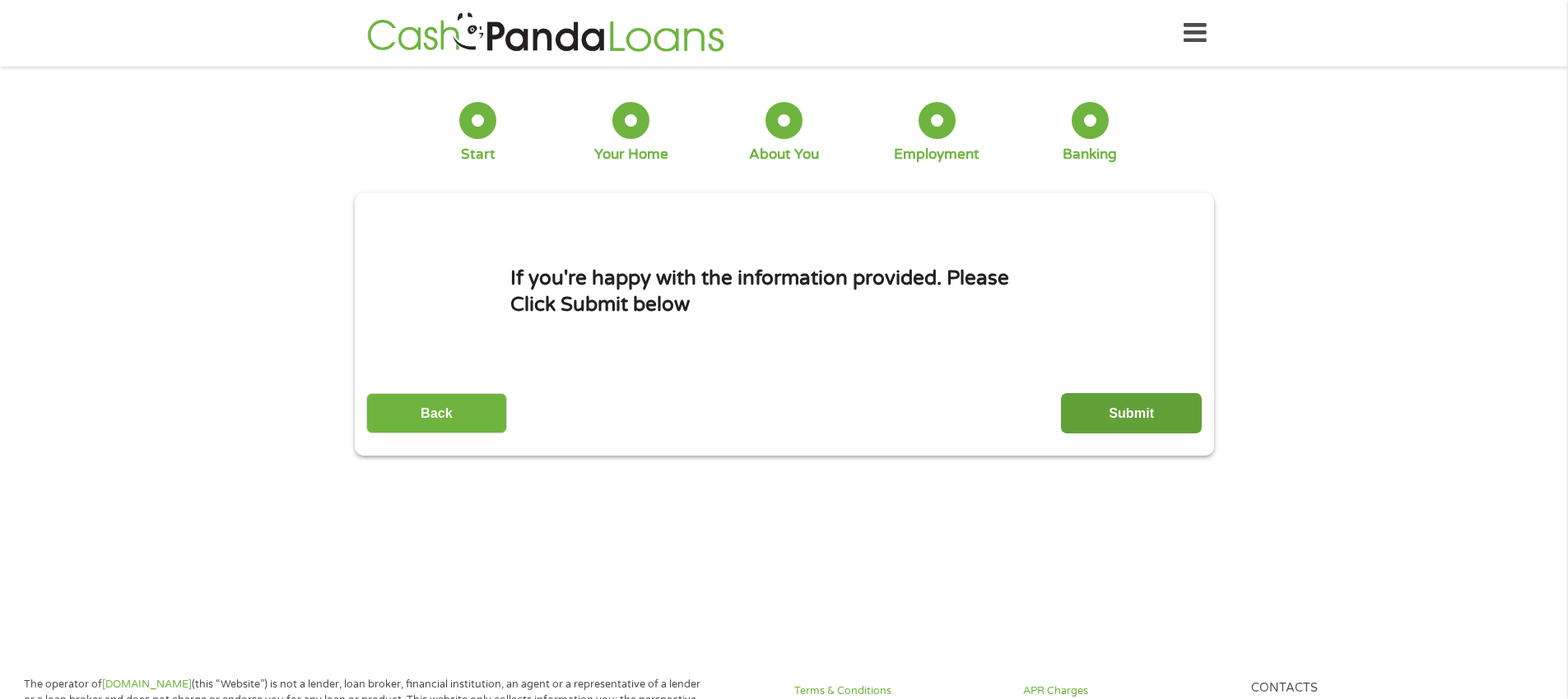
click at [1128, 412] on input "Submit" at bounding box center [1131, 413] width 140 height 40
